Goal: Task Accomplishment & Management: Manage account settings

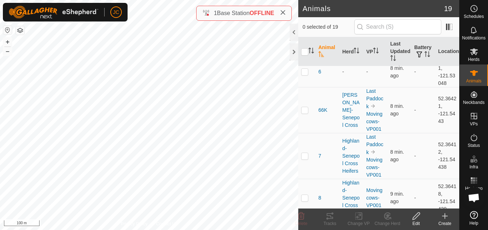
scroll to position [476, 0]
click at [400, 148] on span "9 min. ago" at bounding box center [397, 154] width 14 height 13
drag, startPoint x: 400, startPoint y: 147, endPoint x: 395, endPoint y: 156, distance: 10.1
click at [395, 156] on td "9 min. ago" at bounding box center [399, 155] width 24 height 46
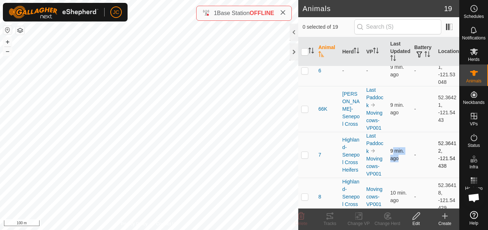
click at [395, 156] on td "9 min. ago" at bounding box center [399, 155] width 24 height 46
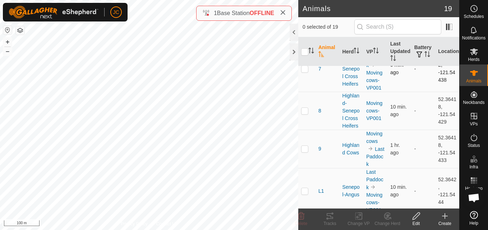
scroll to position [562, 0]
click at [392, 148] on span "1 hr. ago" at bounding box center [395, 149] width 10 height 13
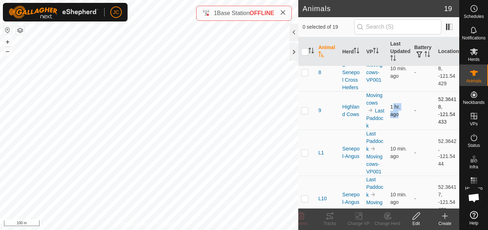
scroll to position [614, 0]
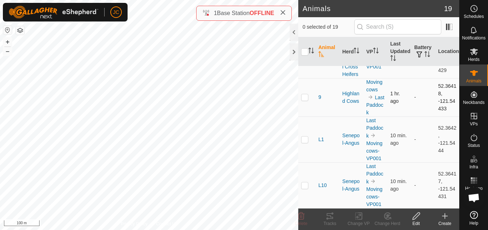
click at [392, 148] on td "10 min. ago" at bounding box center [399, 140] width 24 height 46
click at [390, 183] on span "10 min. ago" at bounding box center [398, 185] width 17 height 13
drag, startPoint x: 389, startPoint y: 183, endPoint x: 374, endPoint y: 161, distance: 26.5
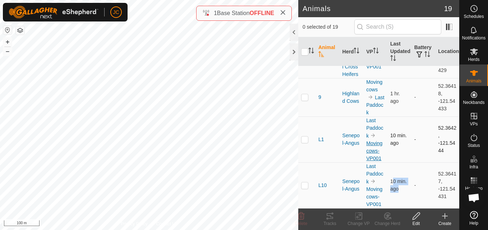
click at [374, 161] on link "Moving cows-VP001" at bounding box center [374, 151] width 16 height 21
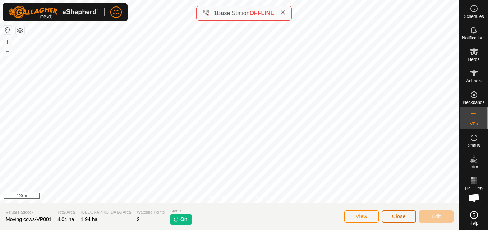
click at [389, 217] on button "Close" at bounding box center [398, 217] width 34 height 13
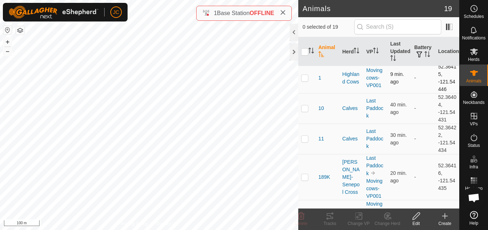
scroll to position [0, 0]
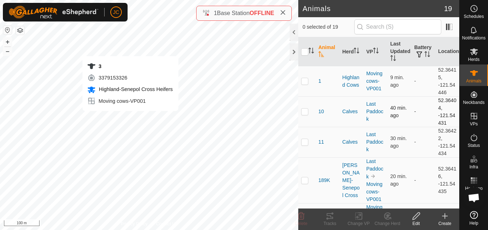
checkbox input "true"
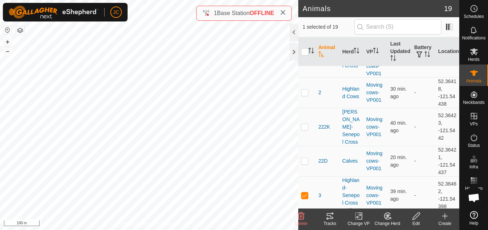
scroll to position [180, 0]
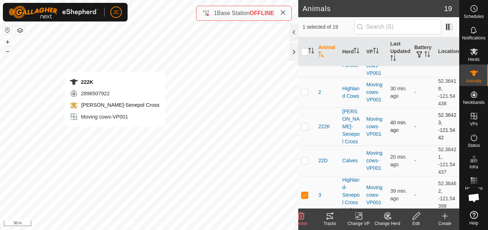
checkbox input "true"
checkbox input "false"
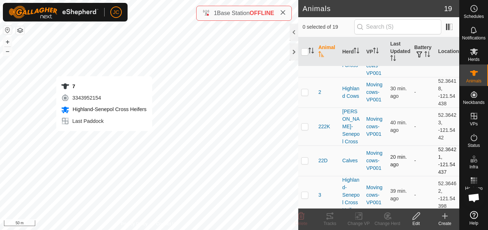
checkbox input "true"
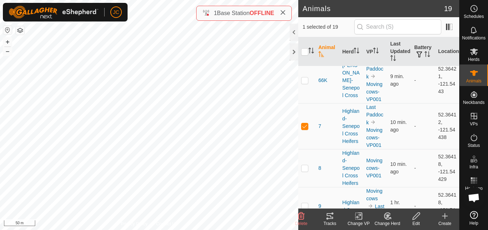
scroll to position [507, 0]
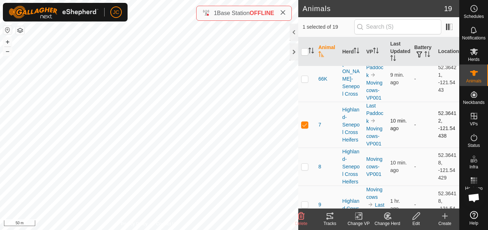
click at [389, 125] on td "10 min. ago" at bounding box center [399, 125] width 24 height 46
drag, startPoint x: 389, startPoint y: 125, endPoint x: 390, endPoint y: 136, distance: 10.5
click at [390, 136] on td "10 min. ago" at bounding box center [399, 125] width 24 height 46
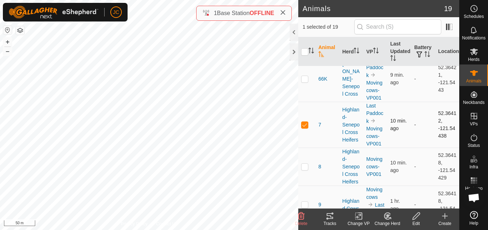
click at [390, 136] on td "10 min. ago" at bounding box center [399, 125] width 24 height 46
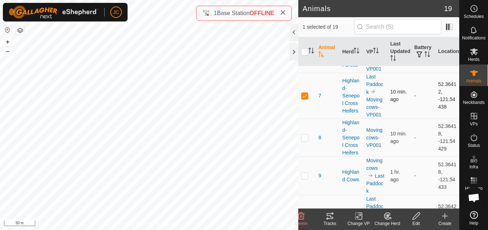
scroll to position [532, 0]
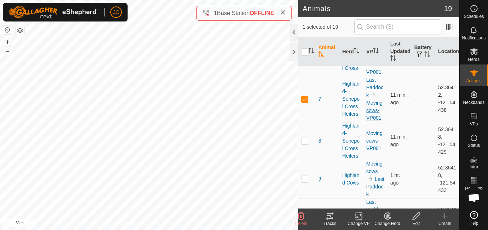
click at [375, 111] on link "Moving cows-VP001" at bounding box center [374, 110] width 16 height 21
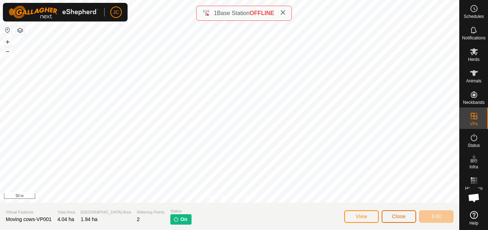
click at [386, 220] on button "Close" at bounding box center [398, 217] width 34 height 13
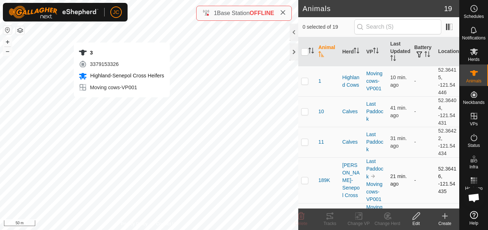
checkbox input "true"
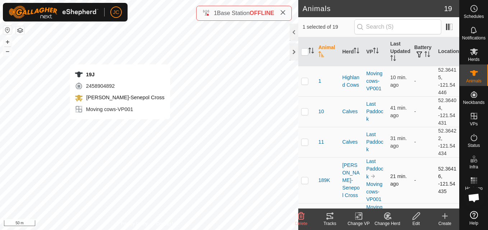
checkbox input "true"
checkbox input "false"
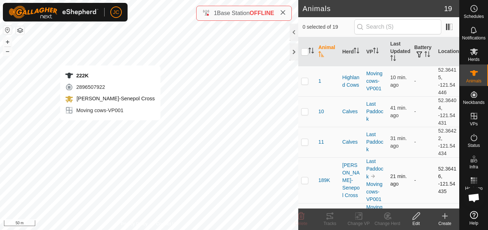
checkbox input "true"
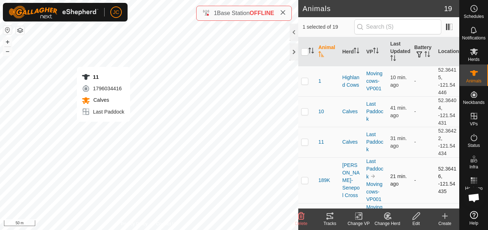
checkbox input "true"
checkbox input "false"
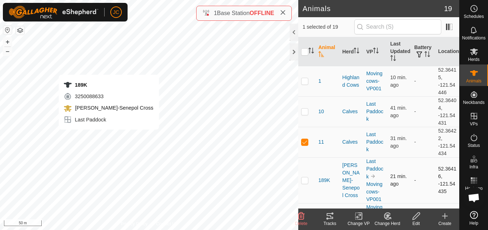
checkbox input "false"
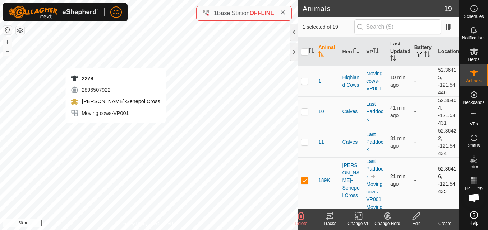
checkbox input "false"
checkbox input "true"
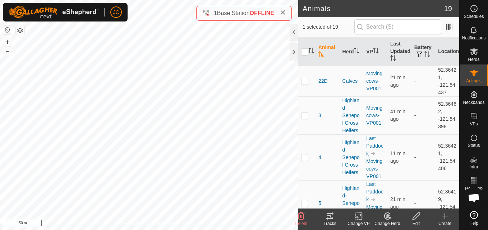
scroll to position [259, 0]
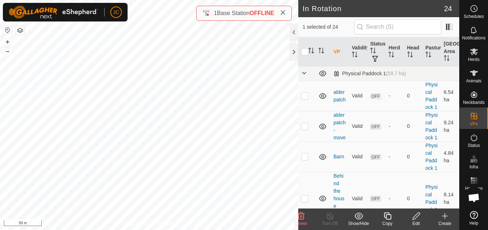
checkbox input "true"
checkbox input "false"
checkbox input "true"
checkbox input "false"
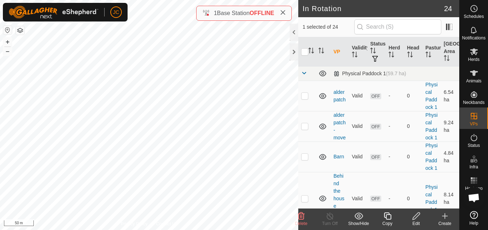
checkbox input "false"
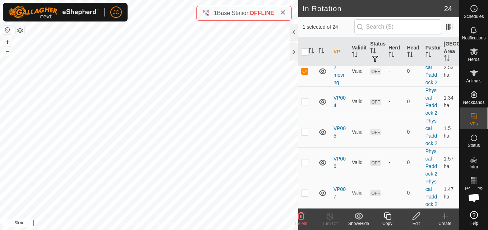
scroll to position [805, 0]
click at [304, 74] on p-checkbox at bounding box center [304, 71] width 7 height 6
checkbox input "false"
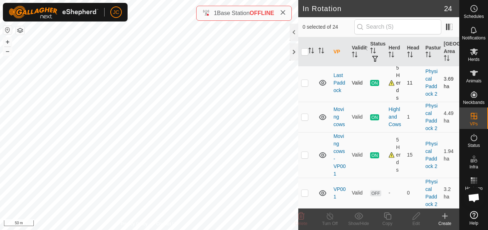
scroll to position [549, 0]
click at [306, 43] on p-checkbox at bounding box center [304, 41] width 7 height 6
click at [305, 219] on delete-svg-icon at bounding box center [300, 216] width 29 height 9
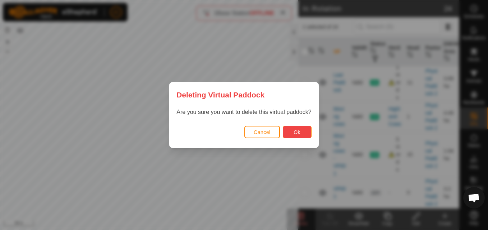
click at [301, 128] on button "Ok" at bounding box center [297, 132] width 29 height 13
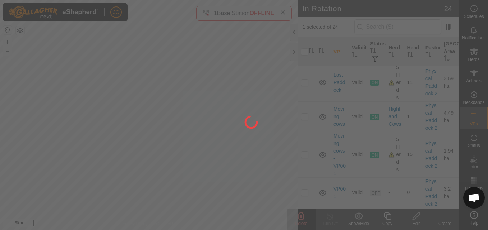
checkbox input "false"
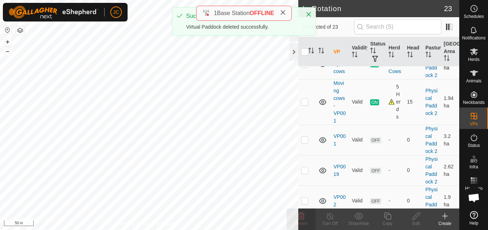
scroll to position [556, 0]
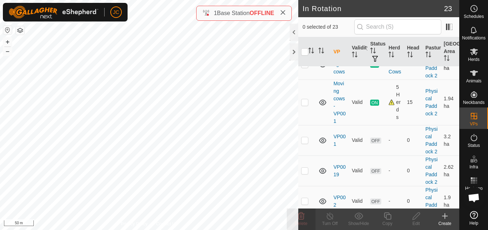
click at [301, 80] on td at bounding box center [306, 64] width 17 height 31
checkbox input "true"
click at [309, 125] on td at bounding box center [306, 103] width 17 height 46
checkbox input "true"
click at [303, 67] on p-checkbox at bounding box center [304, 64] width 7 height 6
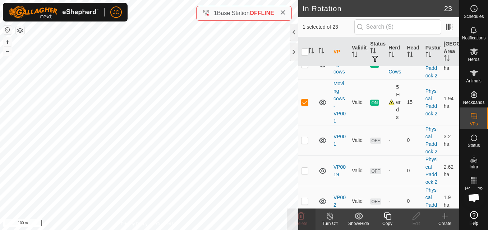
checkbox input "true"
checkbox input "false"
checkbox input "true"
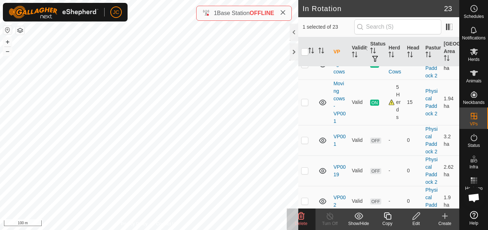
checkbox input "false"
checkbox input "true"
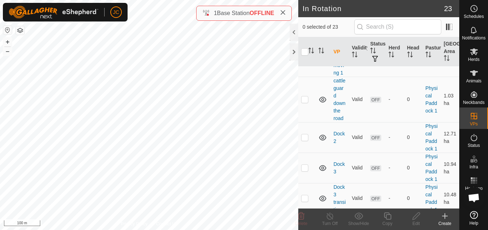
scroll to position [172, 0]
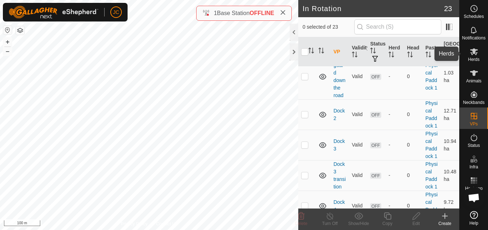
click at [476, 54] on icon at bounding box center [474, 51] width 8 height 7
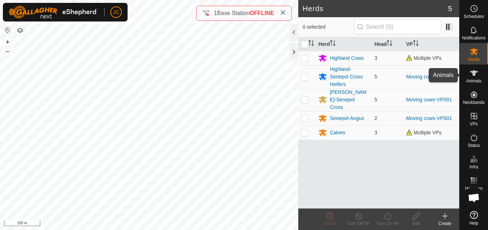
click at [475, 71] on icon at bounding box center [473, 73] width 9 height 9
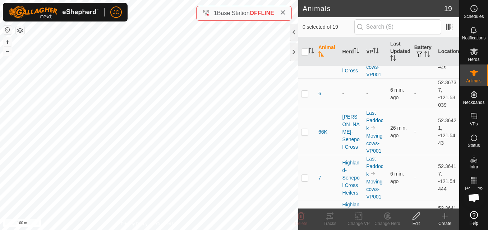
scroll to position [438, 0]
